Goal: Task Accomplishment & Management: Complete application form

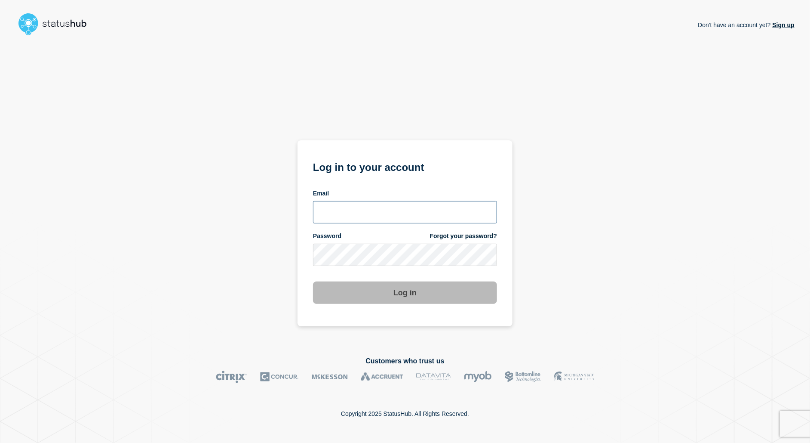
type input "lars.kjellberg@ist.com"
click at [379, 292] on button "Log in" at bounding box center [405, 292] width 184 height 22
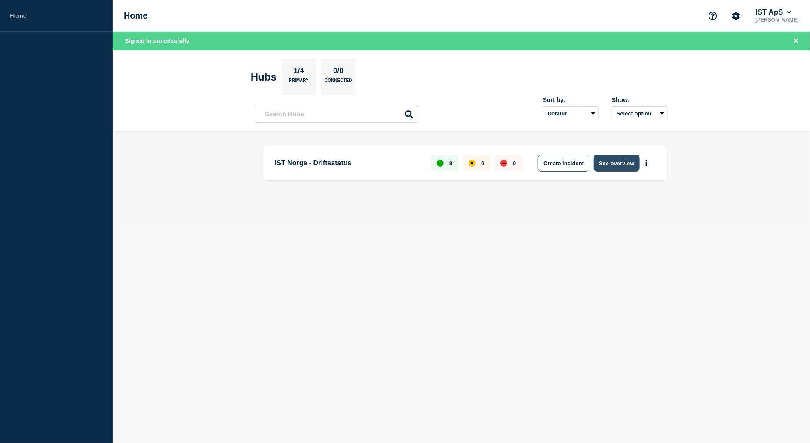
click at [621, 161] on button "See overview" at bounding box center [617, 162] width 46 height 17
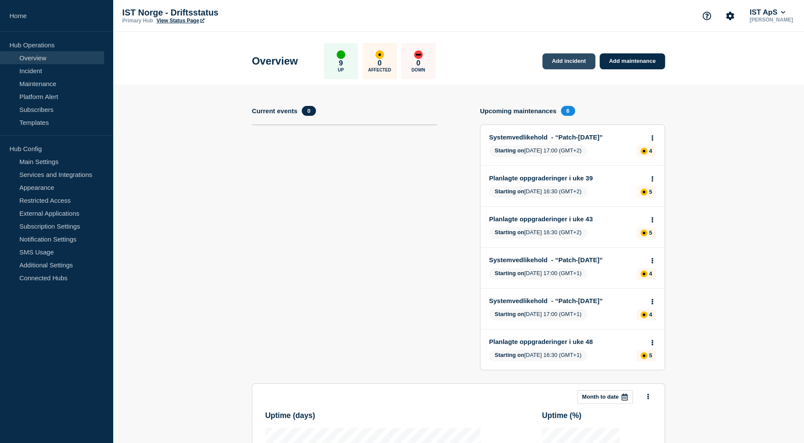
click at [568, 62] on link "Add incident" at bounding box center [568, 61] width 53 height 16
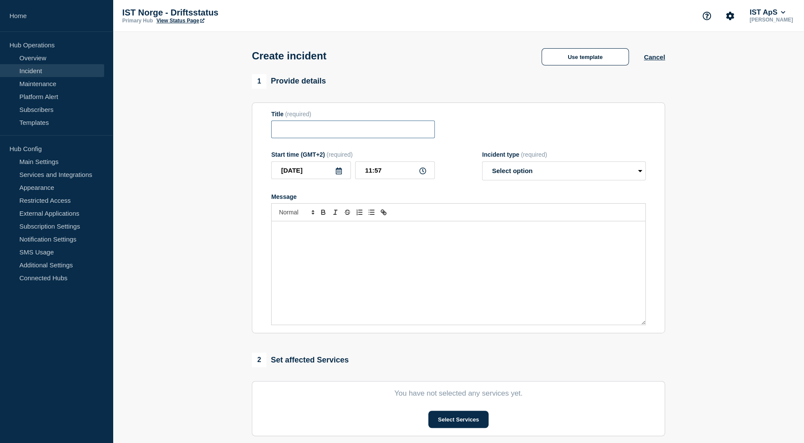
click at [301, 124] on input "Title" at bounding box center [352, 129] width 163 height 18
type input "U"
type input "Ustabilitet i Saksflyt"
drag, startPoint x: 527, startPoint y: 178, endPoint x: 523, endPoint y: 173, distance: 6.1
click at [523, 173] on select "Select option Investigating Identified Monitoring" at bounding box center [563, 170] width 163 height 19
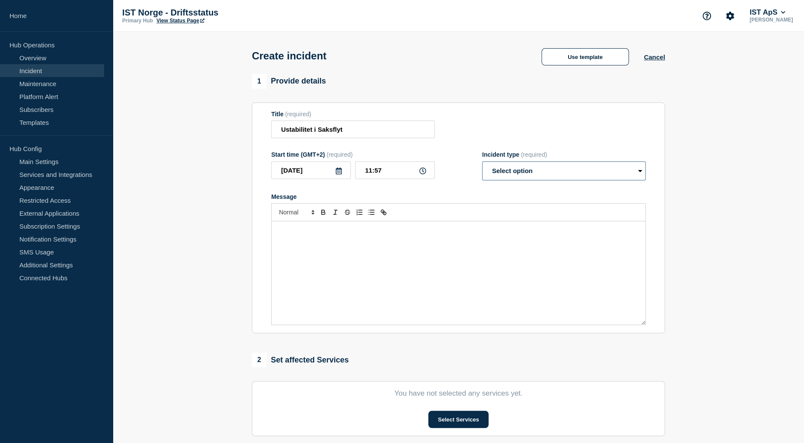
select select "investigating"
click at [482, 163] on select "Select option Investigating Identified Monitoring" at bounding box center [563, 170] width 163 height 19
drag, startPoint x: 399, startPoint y: 251, endPoint x: 394, endPoint y: 246, distance: 7.3
click at [397, 249] on div "Message" at bounding box center [457, 272] width 373 height 103
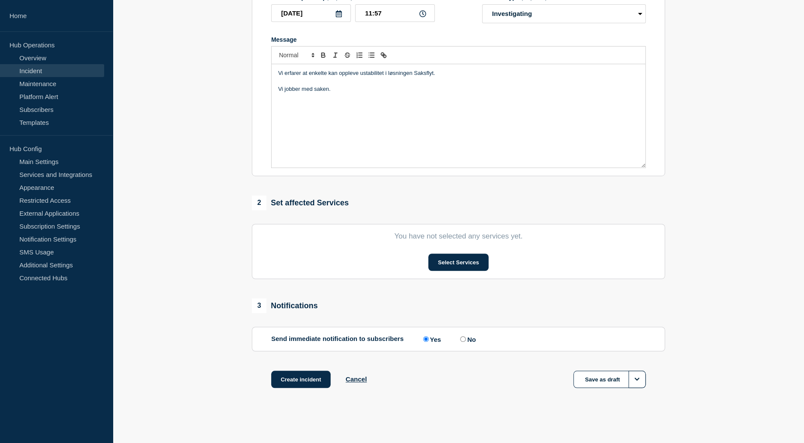
scroll to position [160, 0]
click at [443, 262] on button "Select Services" at bounding box center [458, 261] width 60 height 17
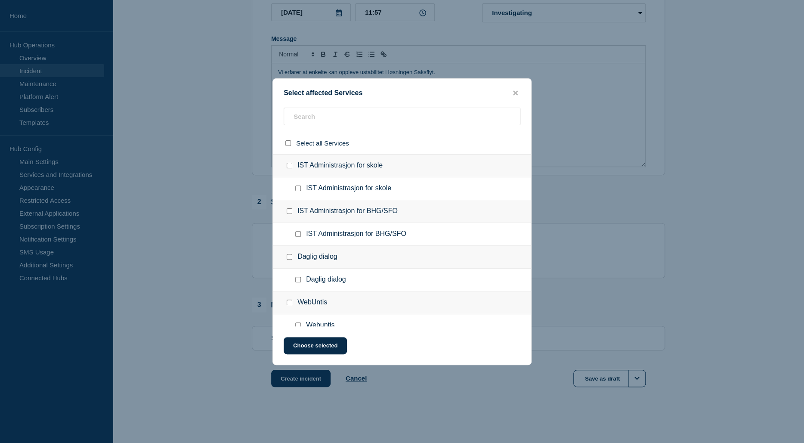
click at [293, 164] on div at bounding box center [291, 165] width 12 height 9
click at [288, 165] on input "IST Administrasjon for skole checkbox" at bounding box center [289, 166] width 6 height 6
checkbox input "true"
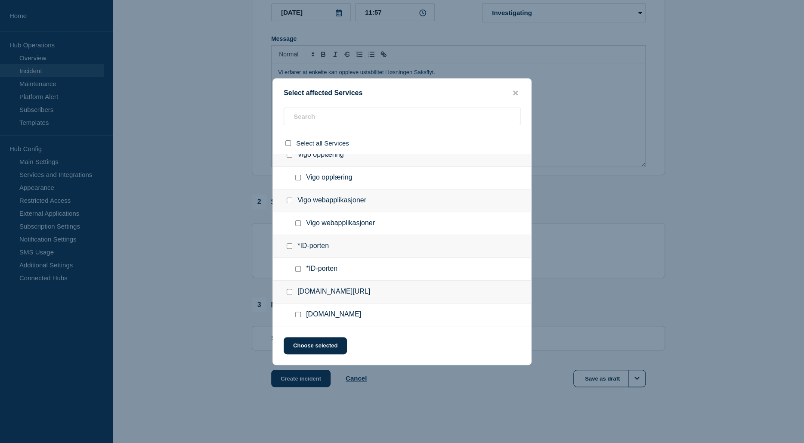
scroll to position [241, 0]
click at [323, 345] on button "Choose selected" at bounding box center [314, 345] width 63 height 17
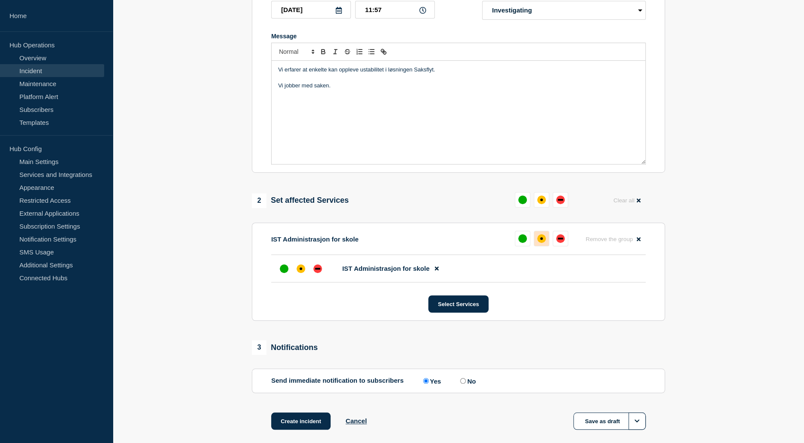
click at [538, 244] on button at bounding box center [540, 238] width 15 height 15
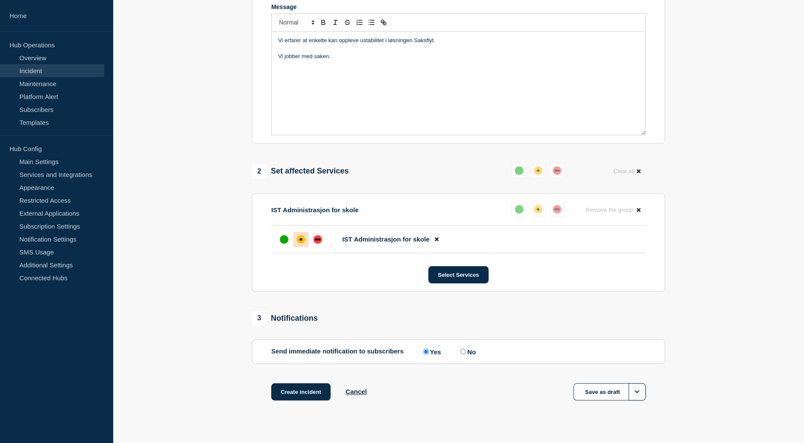
scroll to position [206, 0]
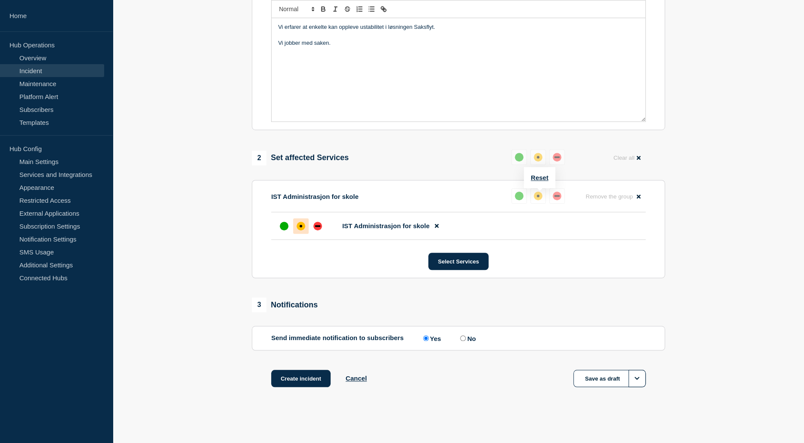
click at [518, 191] on div "up" at bounding box center [518, 195] width 9 height 9
click at [520, 159] on div "up" at bounding box center [518, 157] width 9 height 9
click at [284, 228] on div "up" at bounding box center [284, 226] width 9 height 9
click at [464, 339] on input "No" at bounding box center [463, 338] width 6 height 6
radio input "true"
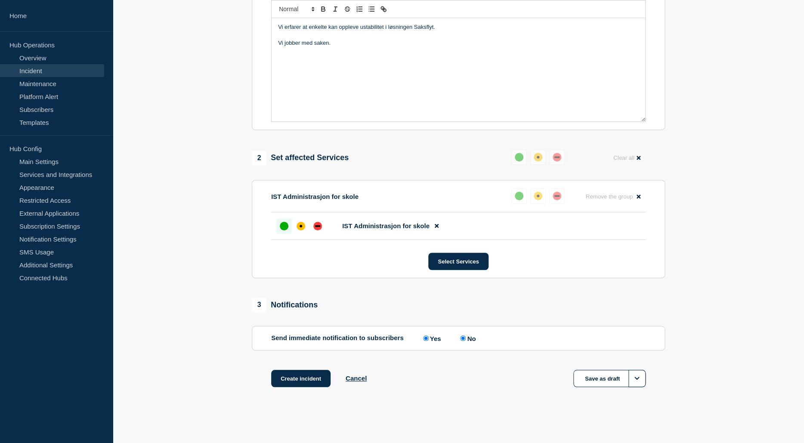
radio input "false"
click at [311, 372] on button "Create incident" at bounding box center [300, 378] width 59 height 17
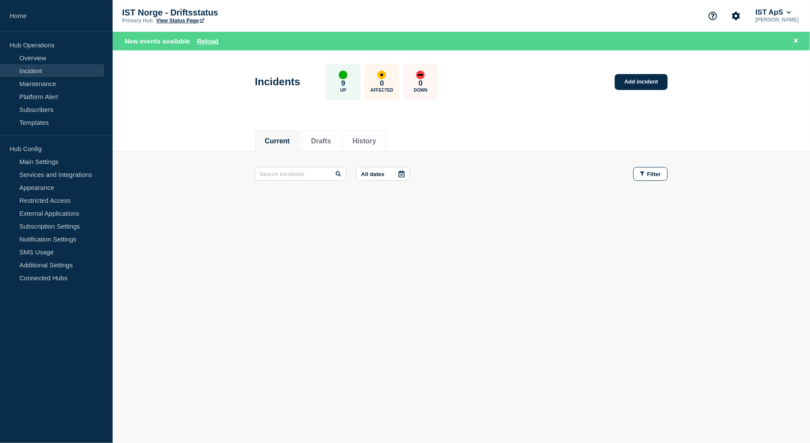
drag, startPoint x: 387, startPoint y: 215, endPoint x: 406, endPoint y: 220, distance: 20.3
click at [392, 219] on div "Current Drafts History Current Drafts History All dates Filter" at bounding box center [462, 195] width 698 height 146
